Goal: Navigation & Orientation: Find specific page/section

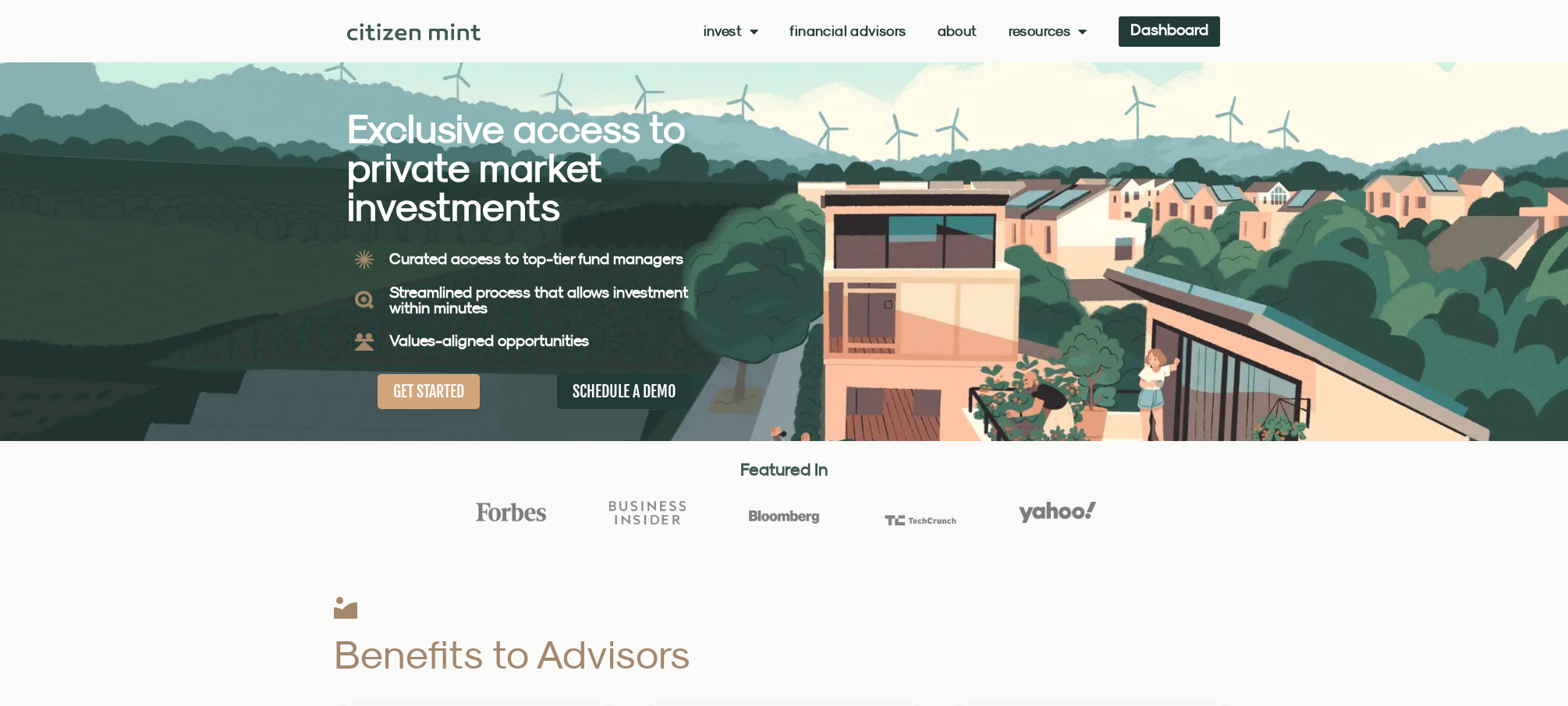
click at [734, 30] on link "Invest" at bounding box center [731, 31] width 55 height 15
click at [728, 56] on link "investments" at bounding box center [754, 57] width 102 height 36
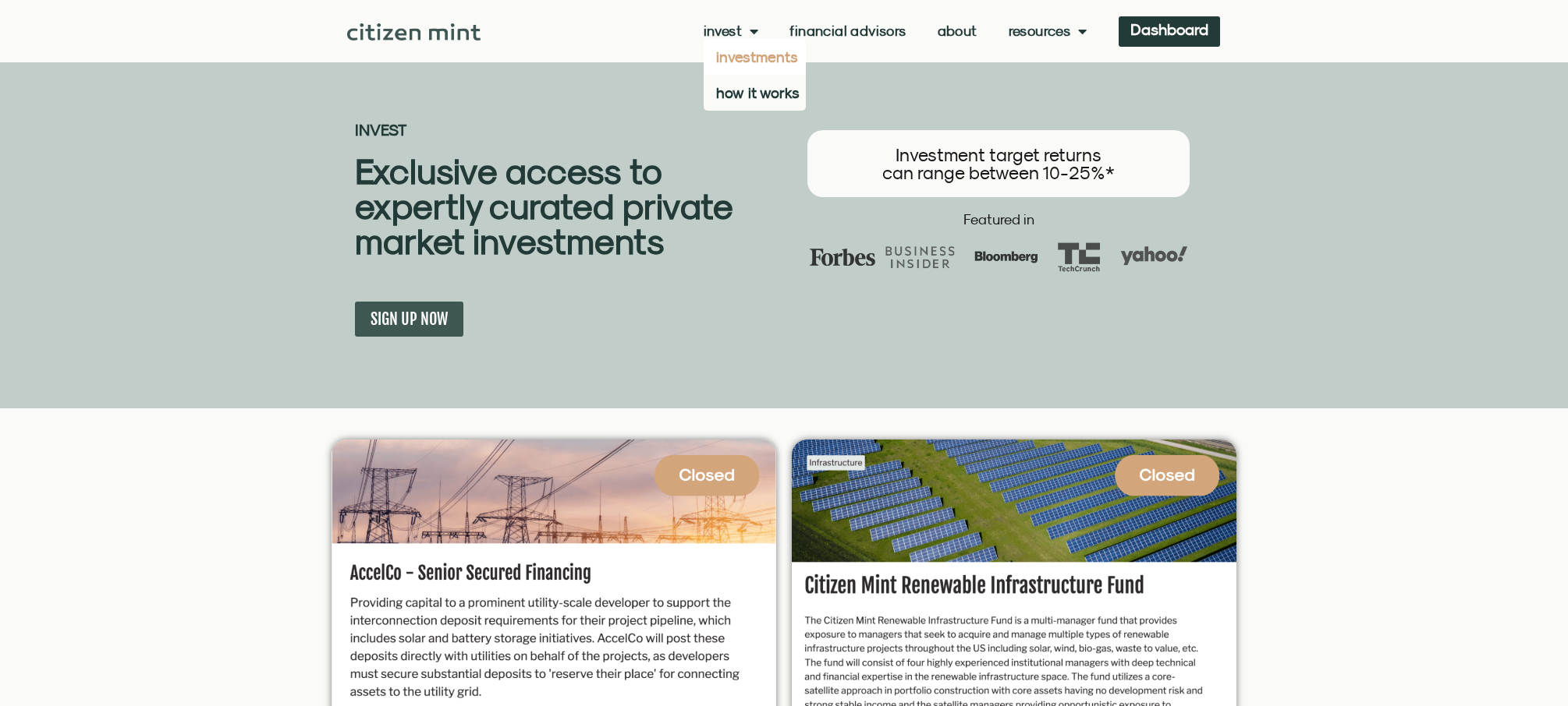
click at [732, 30] on link "Invest" at bounding box center [731, 31] width 55 height 15
click at [1168, 36] on link "Dashboard" at bounding box center [1169, 31] width 102 height 30
